Goal: Task Accomplishment & Management: Use online tool/utility

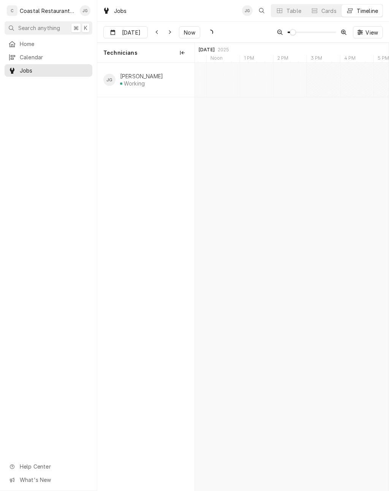
click at [192, 35] on span "Now" at bounding box center [189, 33] width 14 height 8
type input "Sep 30"
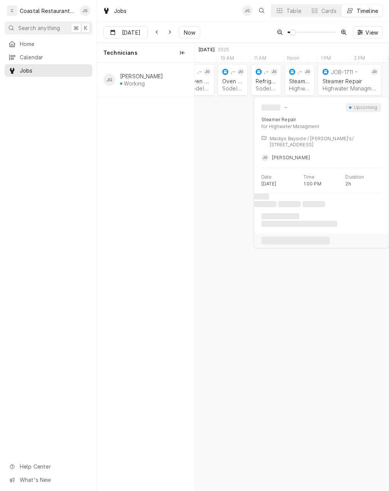
click at [346, 81] on div "Steamer Repair" at bounding box center [350, 81] width 54 height 6
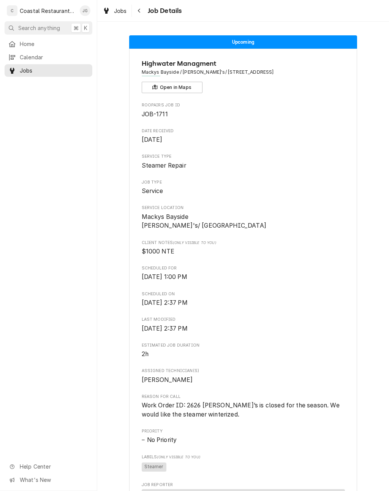
click at [39, 41] on span "Home" at bounding box center [54, 44] width 69 height 8
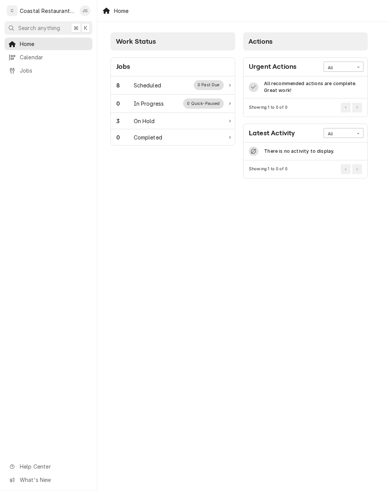
click at [158, 86] on div "Scheduled" at bounding box center [147, 85] width 27 height 8
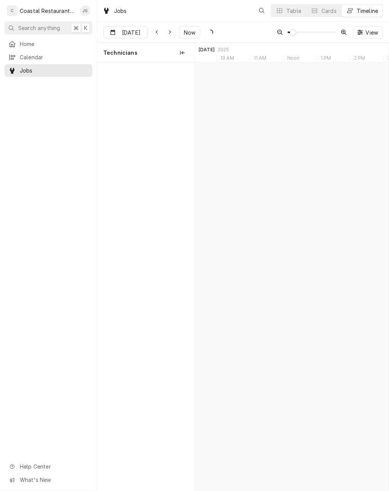
scroll to position [0, 3841]
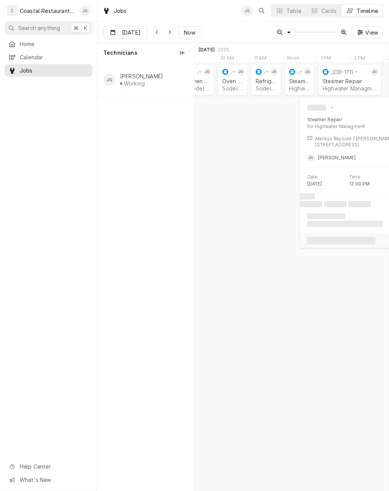
click at [296, 83] on div "Steamer Repair" at bounding box center [299, 81] width 21 height 6
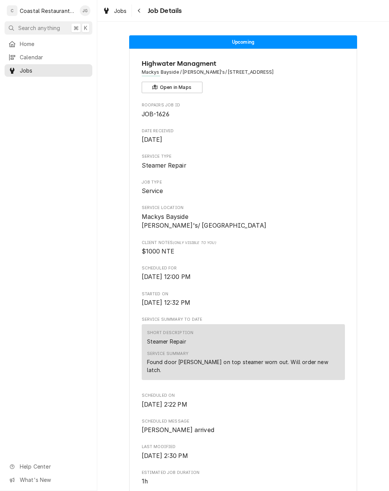
click at [59, 45] on span "Home" at bounding box center [54, 44] width 69 height 8
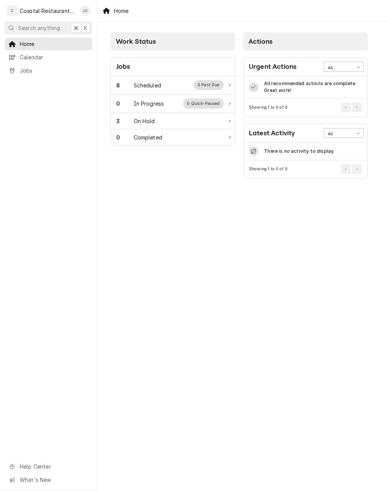
click at [158, 89] on div "Scheduled" at bounding box center [147, 85] width 27 height 8
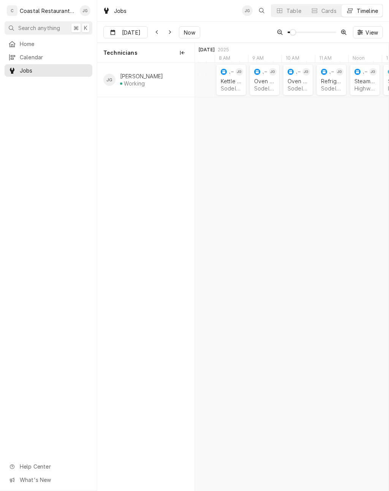
click at [236, 77] on div "Kettle Repair Sodel Concepts | Bethany Beach, 19930" at bounding box center [231, 84] width 24 height 17
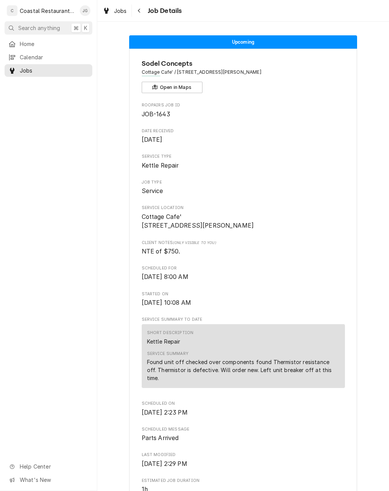
click at [52, 43] on span "Home" at bounding box center [54, 44] width 69 height 8
